Goal: Task Accomplishment & Management: Manage account settings

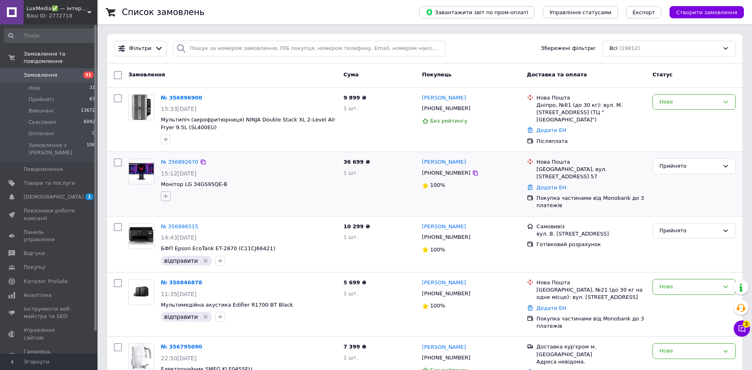
click at [168, 197] on icon "button" at bounding box center [166, 196] width 7 height 7
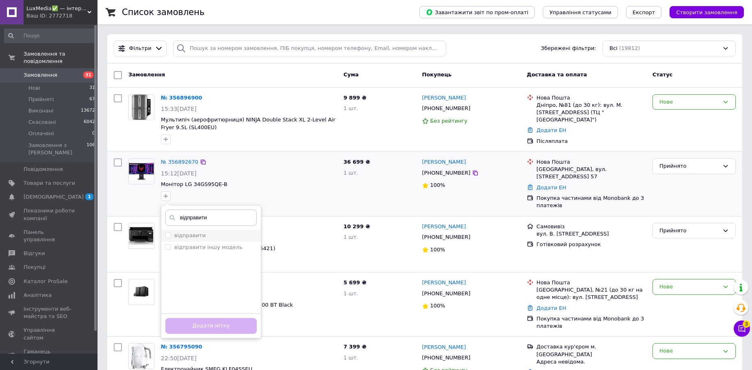
type input "відправити"
click at [191, 237] on label "відправити" at bounding box center [189, 235] width 31 height 6
checkbox input "true"
click at [234, 321] on button "Додати мітку" at bounding box center [210, 326] width 91 height 16
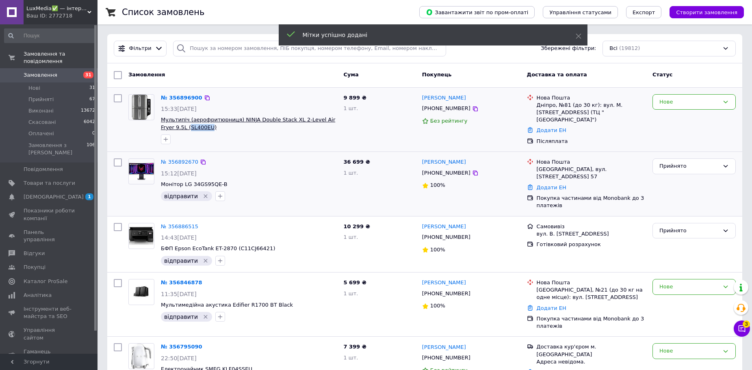
drag, startPoint x: 193, startPoint y: 128, endPoint x: 173, endPoint y: 129, distance: 19.6
copy span "SL400EU"
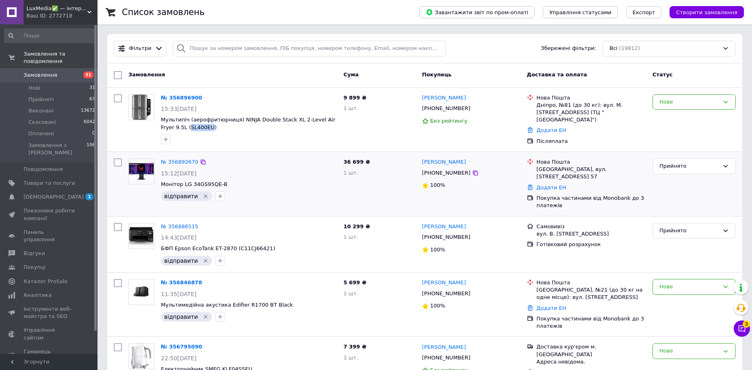
click at [59, 72] on span "Замовлення" at bounding box center [50, 75] width 52 height 7
click at [51, 72] on span "Замовлення" at bounding box center [41, 75] width 34 height 7
click at [56, 72] on span "Замовлення" at bounding box center [50, 75] width 52 height 7
click at [186, 98] on link "№ 356896900" at bounding box center [181, 98] width 41 height 6
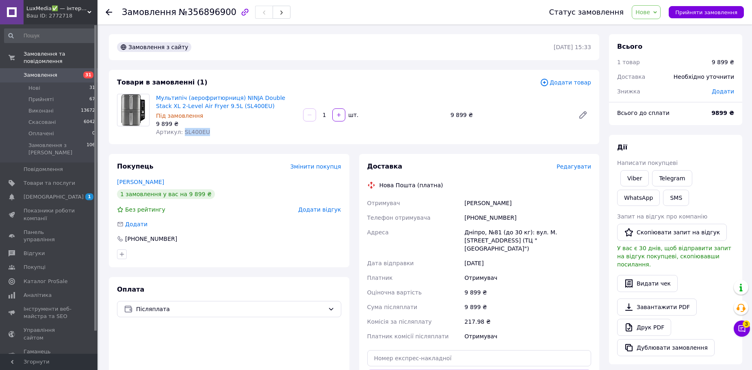
drag, startPoint x: 206, startPoint y: 130, endPoint x: 181, endPoint y: 135, distance: 25.3
click at [181, 135] on div "Артикул: SL400EU" at bounding box center [226, 132] width 141 height 8
copy span "SL400EU"
drag, startPoint x: 232, startPoint y: 106, endPoint x: 211, endPoint y: 107, distance: 21.1
copy link "SL400EU"
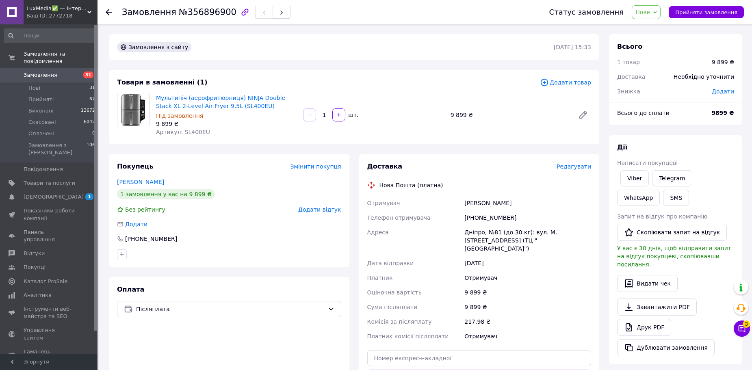
click at [254, 113] on div "Під замовлення" at bounding box center [226, 116] width 141 height 8
drag, startPoint x: 234, startPoint y: 106, endPoint x: 156, endPoint y: 98, distance: 78.4
copy link "Мультипіч (аерофритюрниця) NINJA Double Stack XL 2-Level Air Fryer 9.5L (SL400EU"
drag, startPoint x: 241, startPoint y: 104, endPoint x: 155, endPoint y: 97, distance: 86.9
click at [155, 97] on div "Мультипіч (аерофритюрниця) NINJA Double Stack XL 2-Level Air Fryer 9.5L (SL400E…" at bounding box center [226, 115] width 147 height 46
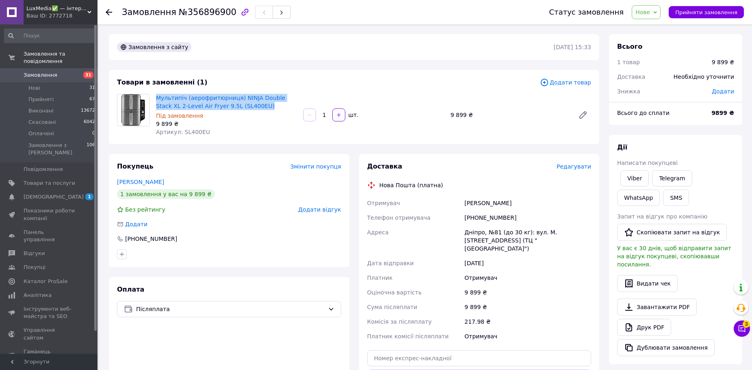
copy link "Мультипіч (аерофритюрниця) NINJA Double Stack XL 2-Level Air Fryer 9.5L (SL400E…"
drag, startPoint x: 254, startPoint y: 123, endPoint x: 235, endPoint y: 111, distance: 22.1
click at [253, 122] on div "9 899 ₴" at bounding box center [226, 124] width 141 height 8
drag, startPoint x: 236, startPoint y: 104, endPoint x: 155, endPoint y: 98, distance: 81.5
click at [155, 98] on div "Мультипіч (аерофритюрниця) NINJA Double Stack XL 2-Level Air Fryer 9.5L (SL400E…" at bounding box center [226, 115] width 147 height 46
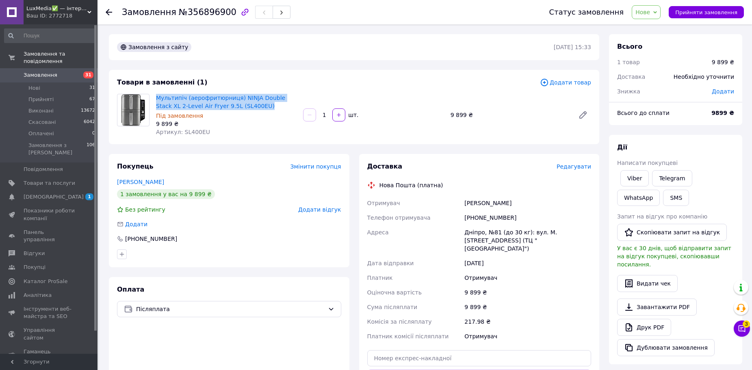
copy link "Мультипіч (аерофритюрниця) NINJA Double Stack XL 2-Level Air Fryer 9.5L (SL400E…"
drag, startPoint x: 516, startPoint y: 218, endPoint x: 475, endPoint y: 221, distance: 41.1
click at [475, 221] on div "[PHONE_NUMBER]" at bounding box center [528, 217] width 130 height 15
copy div "0939343112"
drag, startPoint x: 494, startPoint y: 197, endPoint x: 464, endPoint y: 199, distance: 30.1
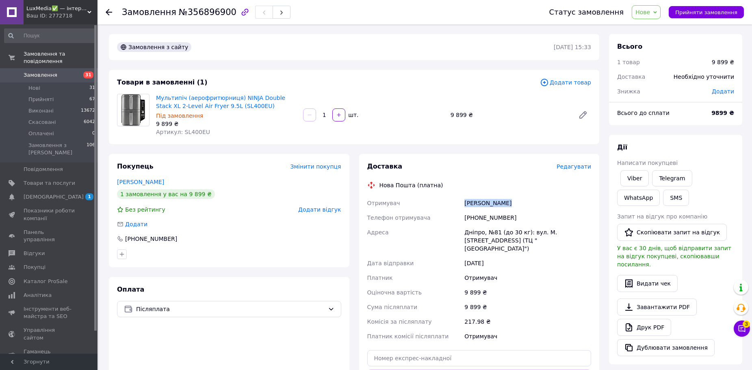
click at [464, 199] on div "Грачов Микола" at bounding box center [528, 203] width 130 height 15
copy div "Грачов Микола"
drag, startPoint x: 464, startPoint y: 232, endPoint x: 487, endPoint y: 239, distance: 23.5
click at [487, 239] on div "Дніпро, №81 (до 30 кг): вул. М. [STREET_ADDRESS] (ТЦ "[GEOGRAPHIC_DATA]")" at bounding box center [528, 240] width 130 height 31
copy div "Дніпро, №81 (до 30 кг): вул. М. [STREET_ADDRESS] (ТЦ "[GEOGRAPHIC_DATA]")"
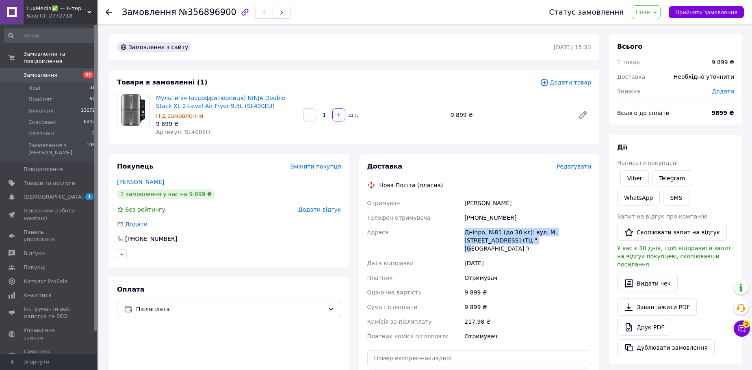
click at [43, 72] on span "Замовлення" at bounding box center [41, 75] width 34 height 7
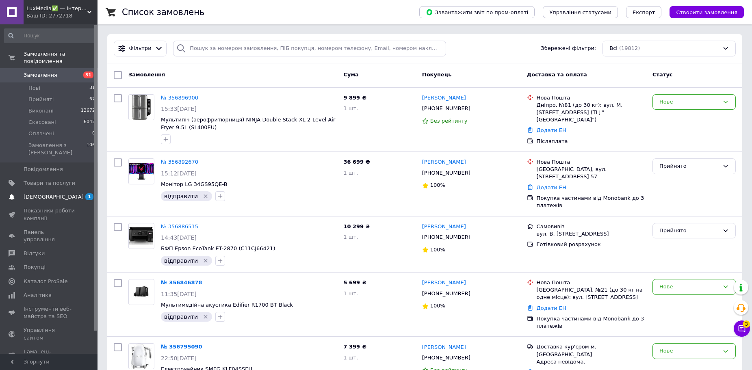
click at [31, 190] on link "Сповіщення 1 0" at bounding box center [50, 197] width 100 height 14
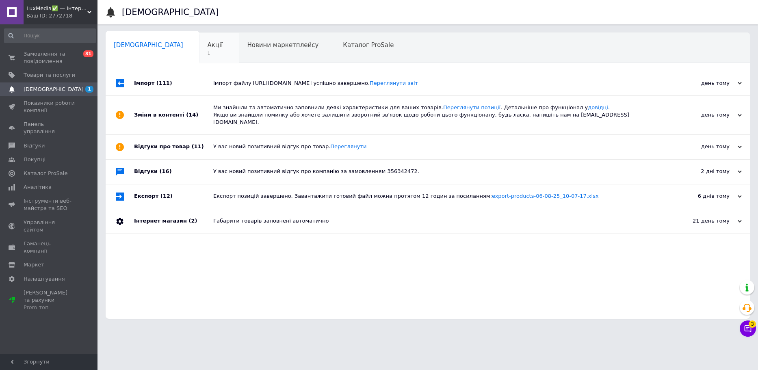
click at [199, 50] on div "Акції 1" at bounding box center [219, 48] width 40 height 31
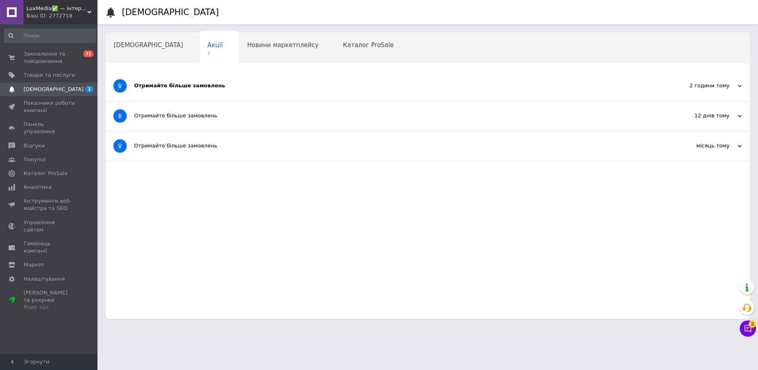
click at [233, 85] on div "Отримайте більше замовлень" at bounding box center [397, 85] width 527 height 7
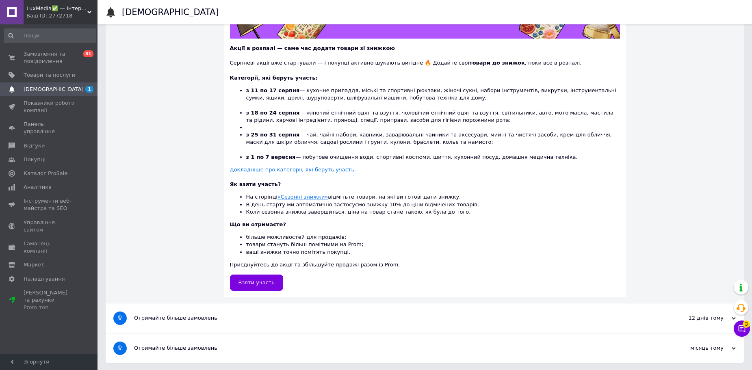
scroll to position [178, 0]
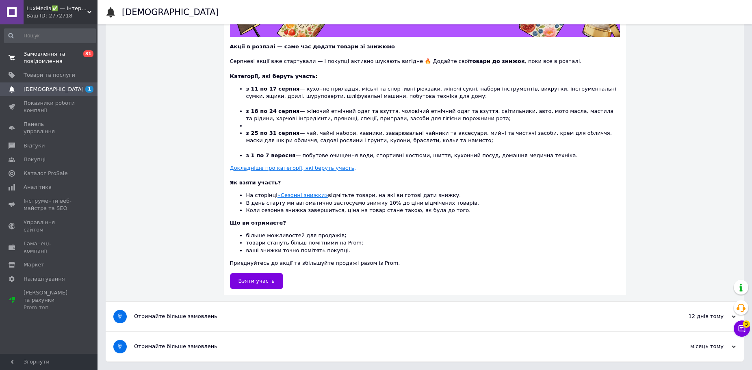
click at [48, 49] on link "Замовлення та повідомлення 0 31" at bounding box center [50, 57] width 100 height 21
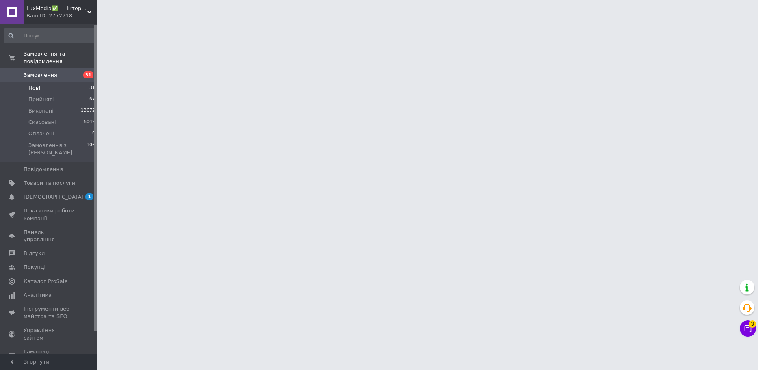
click at [65, 82] on li "Нові 31" at bounding box center [50, 87] width 100 height 11
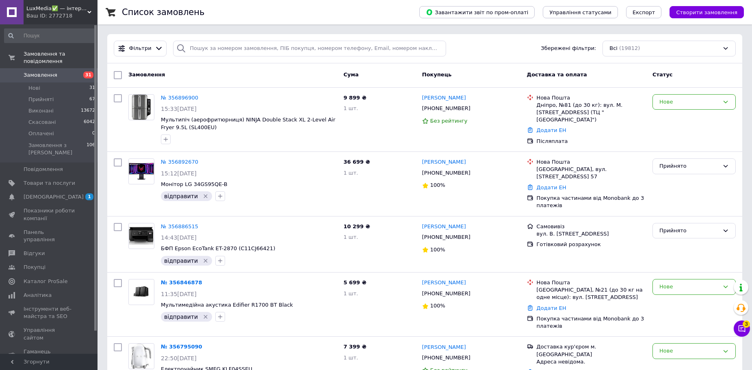
click at [54, 72] on span "Замовлення" at bounding box center [50, 75] width 52 height 7
click at [74, 193] on span "[DEMOGRAPHIC_DATA]" at bounding box center [50, 196] width 52 height 7
